Goal: Task Accomplishment & Management: Use online tool/utility

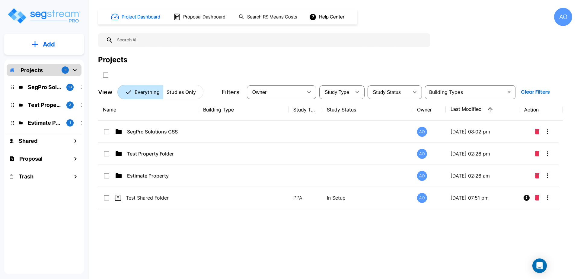
click at [74, 69] on icon "mailbox folders" at bounding box center [74, 69] width 7 height 7
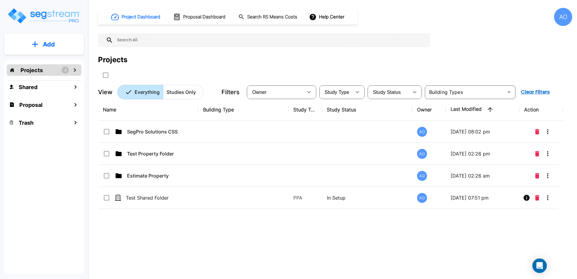
click at [74, 69] on icon "mailbox folders" at bounding box center [74, 69] width 7 height 7
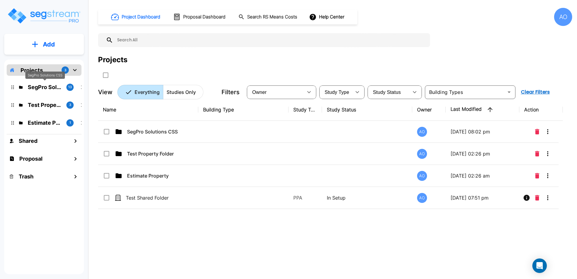
click at [40, 86] on p "SegPro Solutions CSS" at bounding box center [45, 87] width 34 height 8
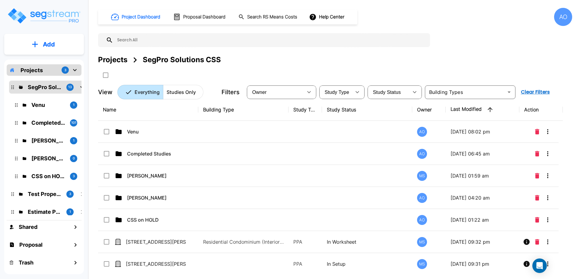
scroll to position [47, 0]
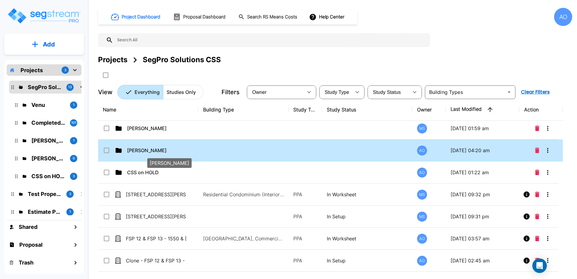
click at [135, 149] on p "Anjalie" at bounding box center [157, 150] width 60 height 7
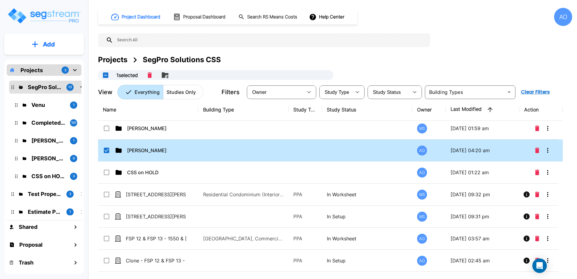
click at [105, 150] on input "select row Anjalie" at bounding box center [106, 149] width 6 height 5
checkbox input "false"
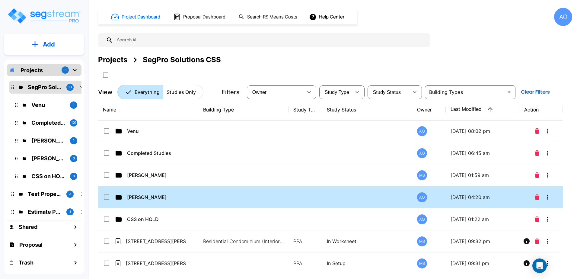
scroll to position [0, 0]
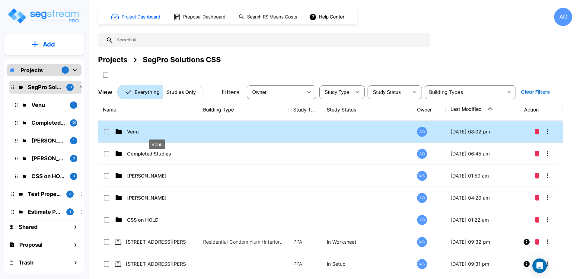
click at [135, 132] on p "Venu" at bounding box center [157, 131] width 60 height 7
click at [136, 132] on p "Venu" at bounding box center [157, 131] width 60 height 7
checkbox input "false"
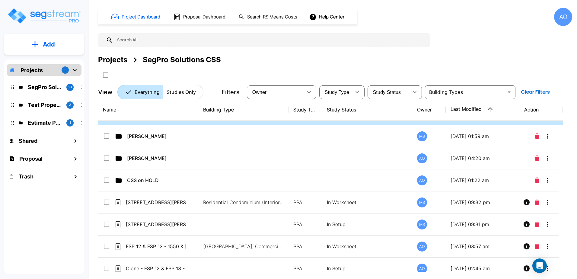
scroll to position [47, 0]
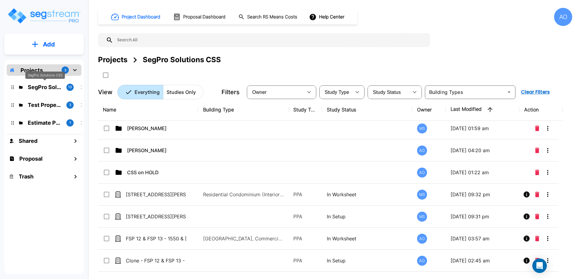
click at [33, 89] on p "SegPro Solutions CSS" at bounding box center [45, 87] width 34 height 8
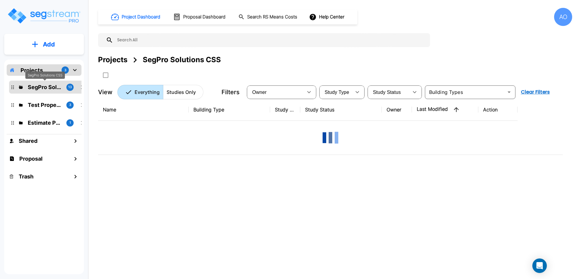
scroll to position [0, 0]
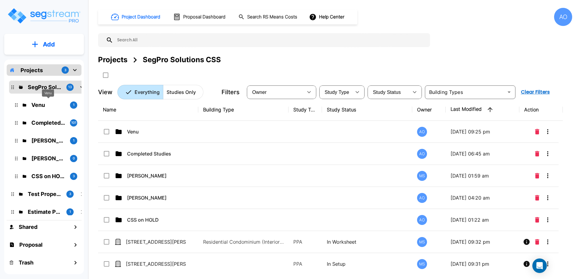
click at [37, 105] on p "Venu" at bounding box center [48, 105] width 34 height 8
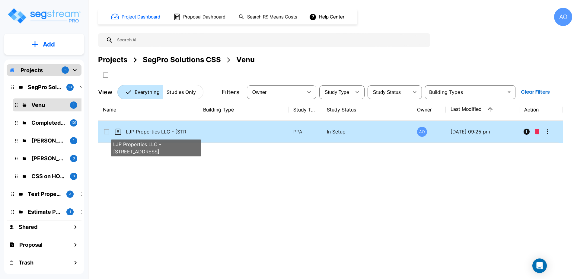
click at [147, 131] on p "LJP Properties LLC - [STREET_ADDRESS]" at bounding box center [156, 131] width 60 height 7
click at [166, 131] on p "LJP Properties LLC - [STREET_ADDRESS]" at bounding box center [156, 131] width 60 height 7
checkbox input "true"
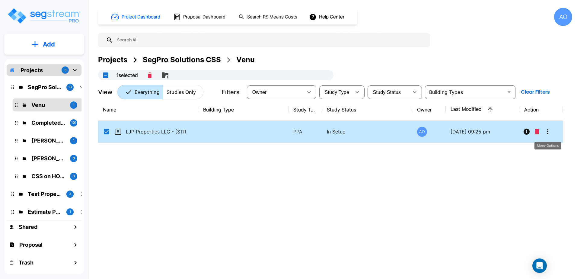
click at [547, 132] on icon "More-Options" at bounding box center [547, 131] width 7 height 7
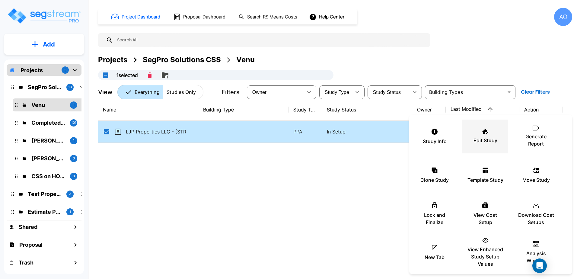
click at [492, 137] on p "Edit Study" at bounding box center [485, 140] width 24 height 7
click at [207, 216] on div at bounding box center [288, 139] width 577 height 279
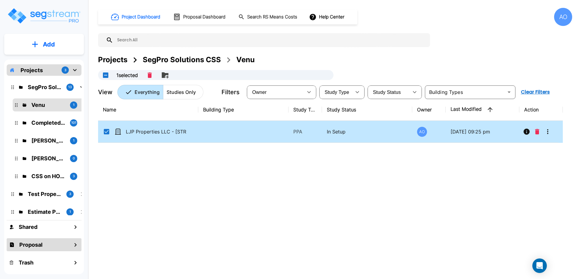
click at [75, 244] on icon "mailbox folders" at bounding box center [75, 244] width 7 height 7
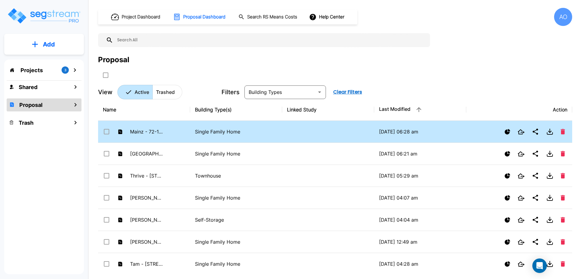
click at [120, 132] on icon at bounding box center [119, 131] width 5 height 5
click at [260, 135] on td "Single Family Home" at bounding box center [236, 132] width 92 height 22
click at [216, 132] on p "Single Family Home" at bounding box center [236, 131] width 82 height 7
click at [519, 132] on icon "Open New Tab" at bounding box center [520, 131] width 7 height 5
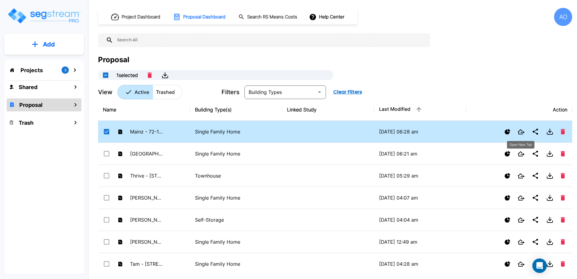
checkbox input "true"
click at [146, 14] on h1 "Project Dashboard" at bounding box center [141, 17] width 39 height 7
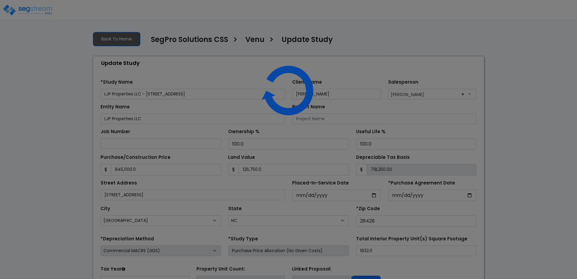
select select "NC"
select select "2025"
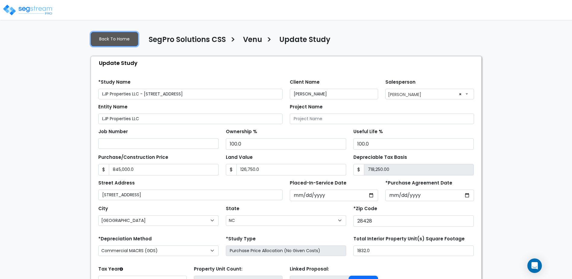
click at [119, 38] on link "Back To Home" at bounding box center [114, 39] width 47 height 14
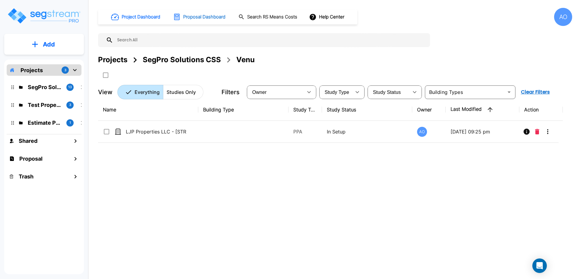
click at [211, 17] on h1 "Proposal Dashboard" at bounding box center [204, 17] width 42 height 7
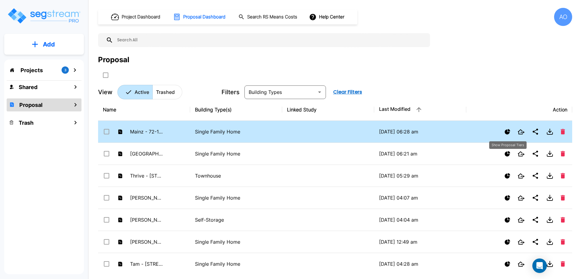
click at [507, 133] on icon "Show Proposal Tiers" at bounding box center [506, 131] width 5 height 5
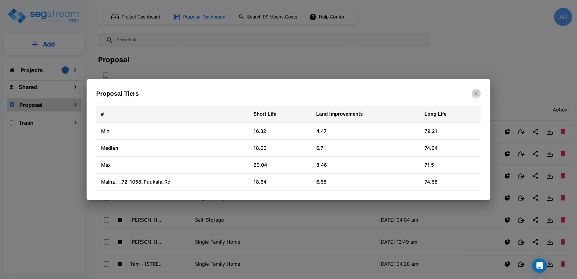
click at [476, 93] on icon "button" at bounding box center [476, 93] width 5 height 5
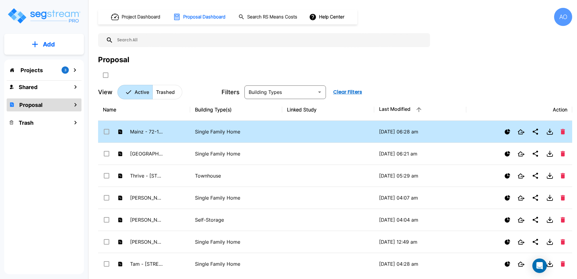
click at [229, 133] on p "Single Family Home" at bounding box center [236, 131] width 82 height 7
checkbox input "true"
drag, startPoint x: 370, startPoint y: 130, endPoint x: 487, endPoint y: 79, distance: 127.7
click at [487, 79] on div "Proposal 1 selected" at bounding box center [335, 67] width 474 height 26
click at [32, 68] on p "Projects" at bounding box center [32, 70] width 22 height 8
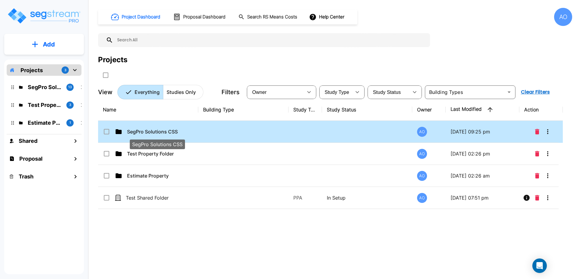
click at [138, 133] on p "SegPro Solutions CSS" at bounding box center [157, 131] width 60 height 7
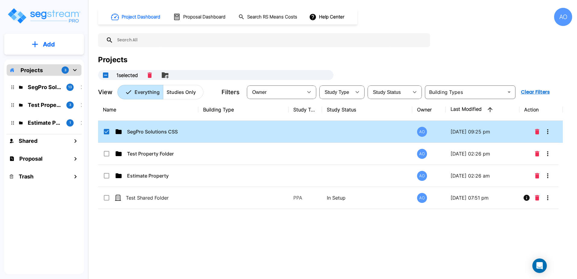
click at [74, 68] on icon "mailbox folders" at bounding box center [74, 69] width 7 height 7
checkbox input "false"
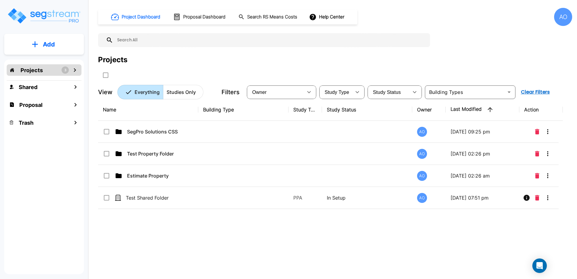
click at [74, 68] on icon "mailbox folders" at bounding box center [75, 70] width 2 height 4
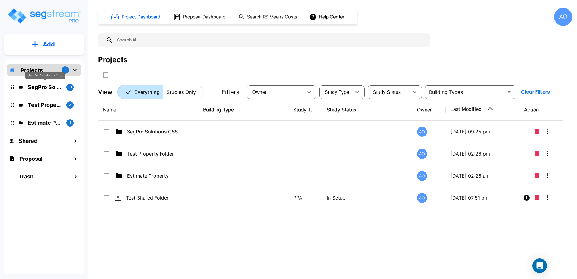
click at [40, 87] on p "SegPro Solutions CSS" at bounding box center [45, 87] width 34 height 8
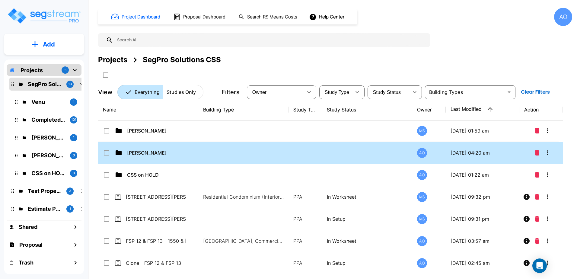
scroll to position [47, 0]
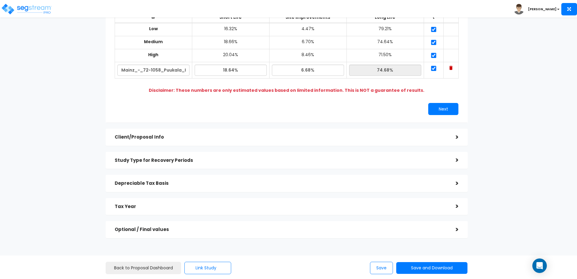
scroll to position [91, 0]
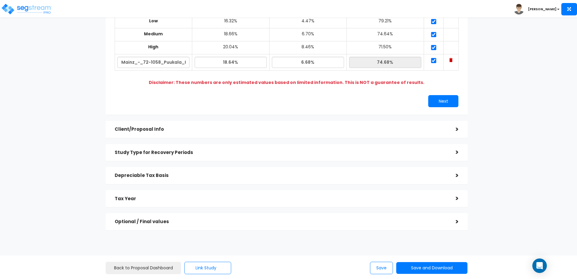
click at [318, 173] on h5 "Depreciable Tax Basis" at bounding box center [281, 175] width 332 height 5
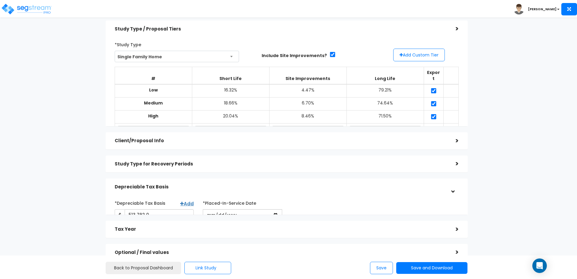
scroll to position [9, 0]
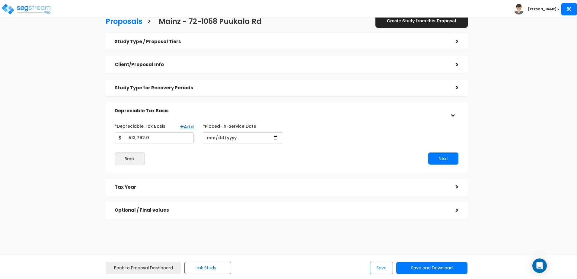
click at [367, 68] on div "Client/Proposal Info" at bounding box center [281, 64] width 332 height 11
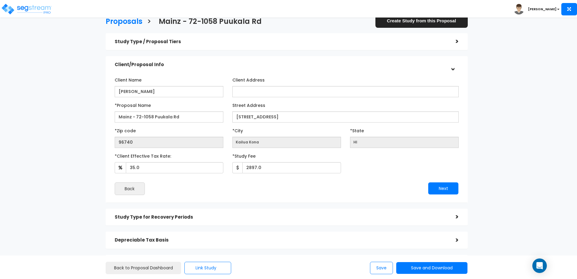
scroll to position [0, 0]
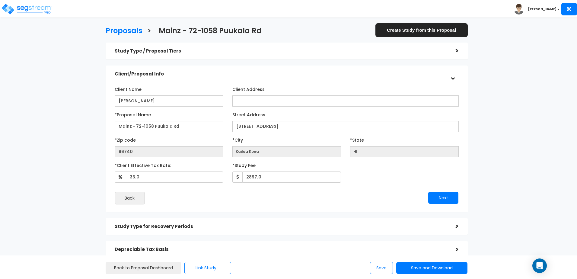
click at [454, 77] on div ">" at bounding box center [452, 74] width 9 height 12
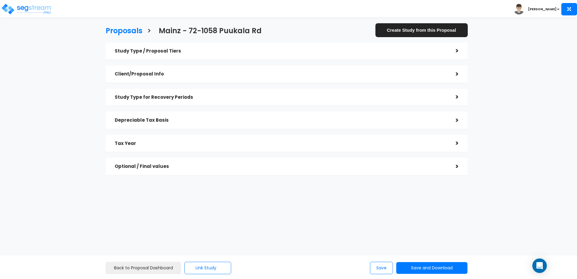
click at [367, 51] on h5 "Study Type / Proposal Tiers" at bounding box center [281, 51] width 332 height 5
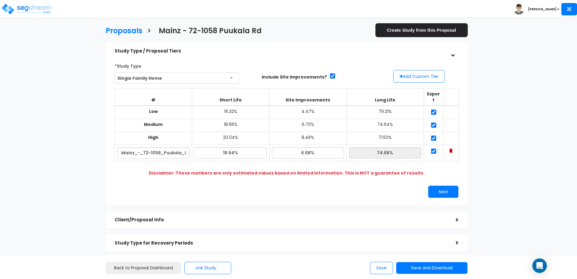
click at [205, 78] on span "Single Family Home" at bounding box center [177, 77] width 124 height 11
click at [42, 116] on div "Proposals > Mainz - 72-1058 Puukala Rd Create Study from this Proposal Study Ty…" at bounding box center [288, 204] width 577 height 354
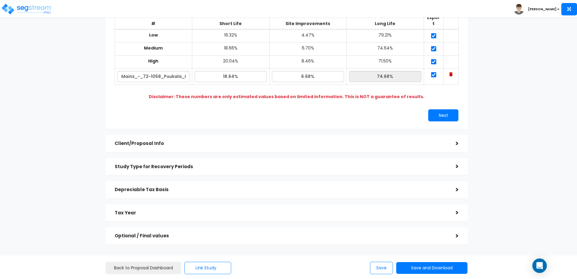
scroll to position [96, 0]
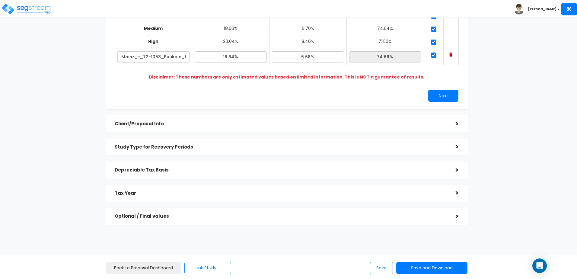
click at [231, 214] on h5 "Optional / Final values" at bounding box center [281, 216] width 332 height 5
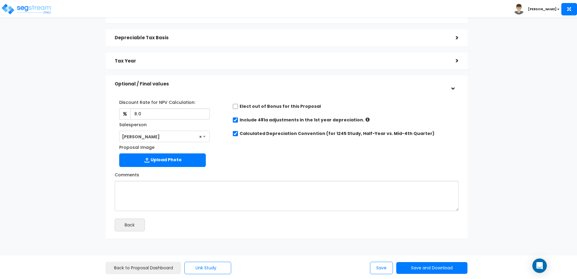
scroll to position [52, 0]
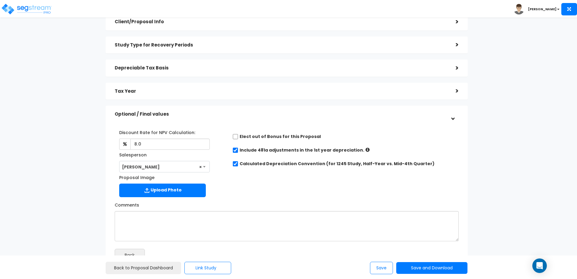
click at [280, 89] on h5 "Tax Year" at bounding box center [281, 91] width 332 height 5
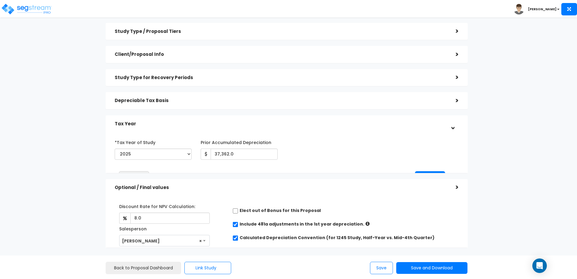
scroll to position [15, 0]
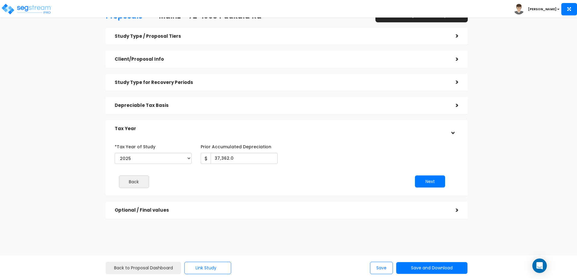
click at [278, 106] on h5 "Depreciable Tax Basis" at bounding box center [281, 105] width 332 height 5
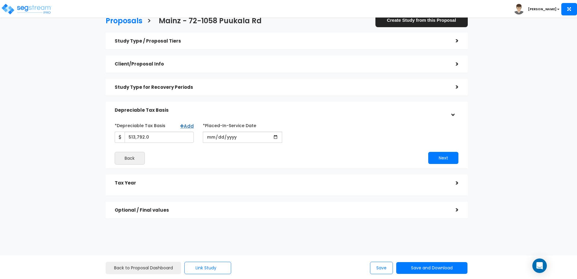
scroll to position [9, 0]
